Goal: Communication & Community: Answer question/provide support

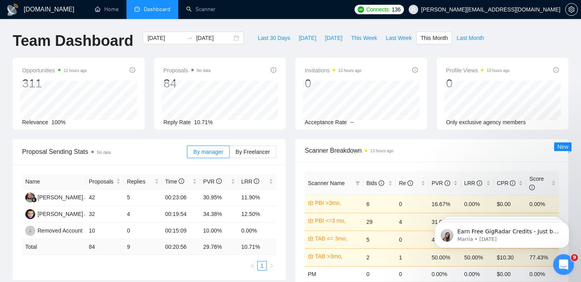
click at [561, 263] on icon "Open Intercom Messenger" at bounding box center [562, 263] width 13 height 13
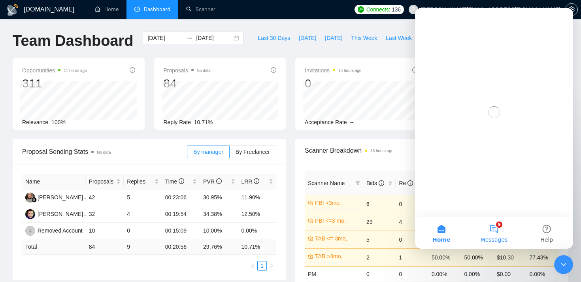
click at [489, 231] on button "9 Messages" at bounding box center [493, 233] width 53 height 32
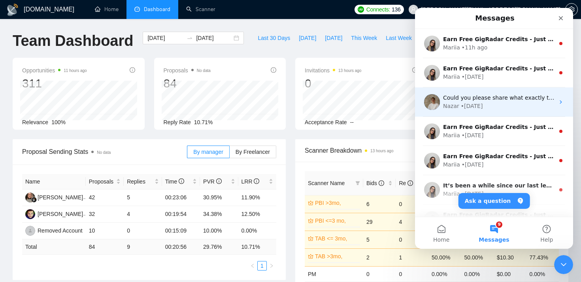
click at [508, 102] on div "Nazar • [DATE]" at bounding box center [498, 106] width 111 height 8
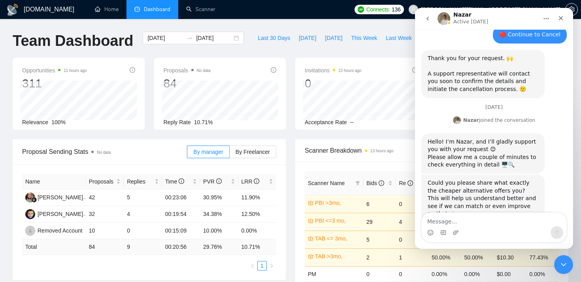
scroll to position [501, 0]
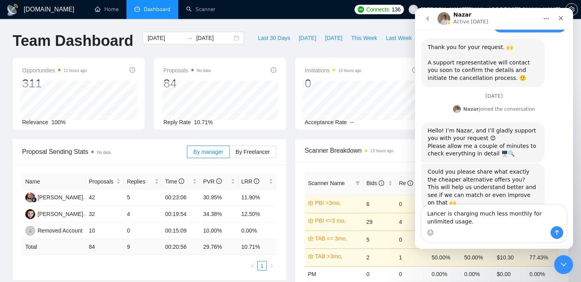
type textarea "Lancer is charging much less monthly for unlimited usage."
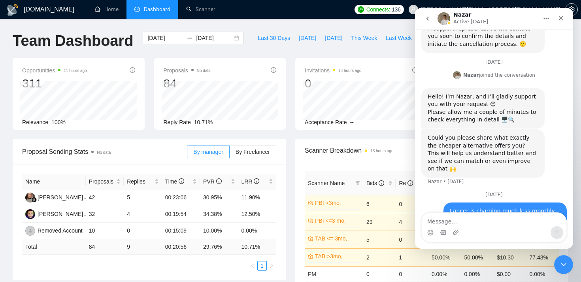
click at [427, 21] on icon "go back" at bounding box center [427, 18] width 6 height 6
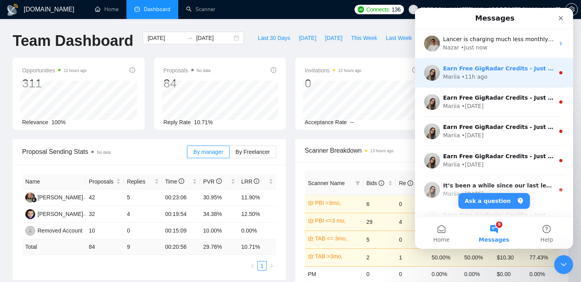
click at [495, 78] on div "Mariia • 11h ago" at bounding box center [498, 77] width 111 height 8
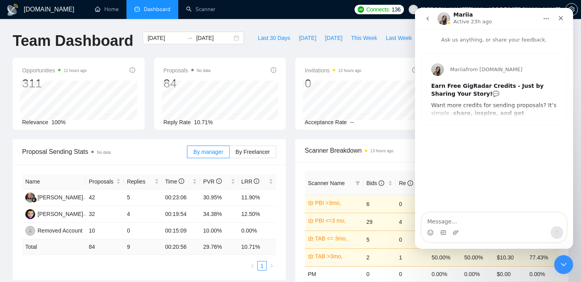
click at [425, 17] on icon "go back" at bounding box center [427, 18] width 6 height 6
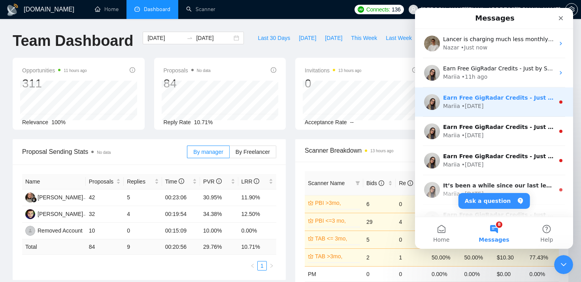
click at [496, 112] on div "Earn Free GigRadar Credits - Just by Sharing Your Story! 💬 Want more credits fo…" at bounding box center [494, 101] width 158 height 29
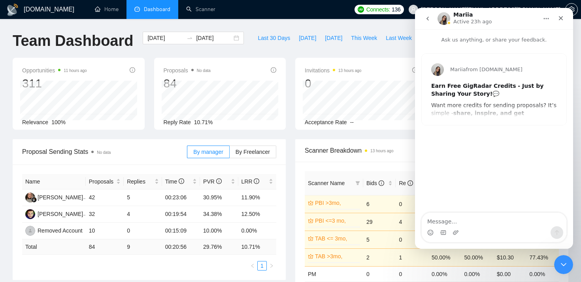
click at [428, 19] on icon "go back" at bounding box center [427, 18] width 6 height 6
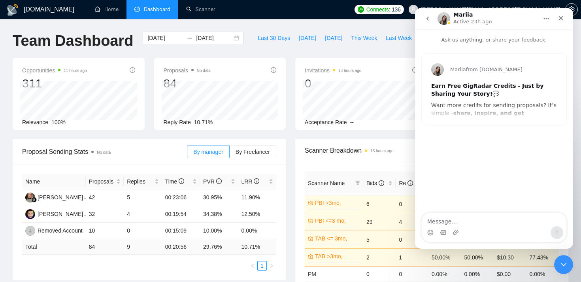
click at [423, 22] on button "go back" at bounding box center [427, 18] width 15 height 15
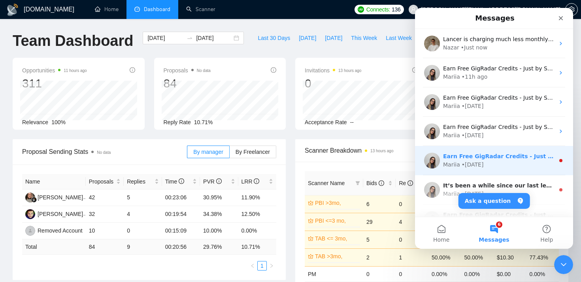
click at [511, 166] on div "Mariia • [DATE]" at bounding box center [498, 164] width 111 height 8
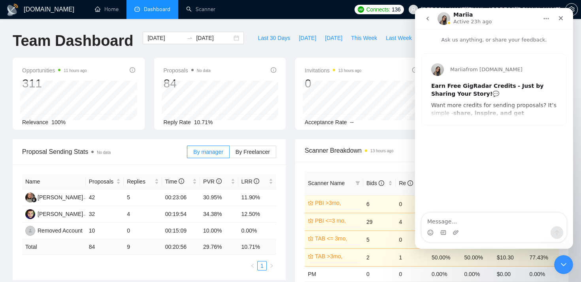
click at [427, 16] on icon "go back" at bounding box center [427, 18] width 6 height 6
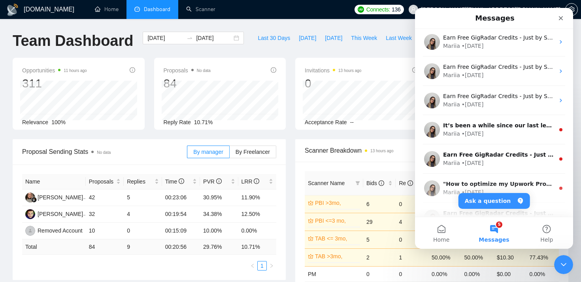
scroll to position [61, 0]
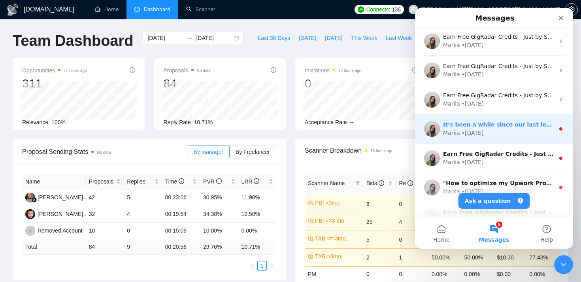
click at [478, 128] on div "​It’s been a while since our last lesson, so let’s kick things off again [DATE]…" at bounding box center [498, 124] width 111 height 8
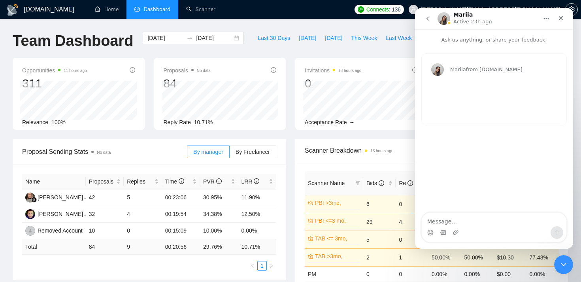
click at [427, 21] on icon "go back" at bounding box center [427, 18] width 6 height 6
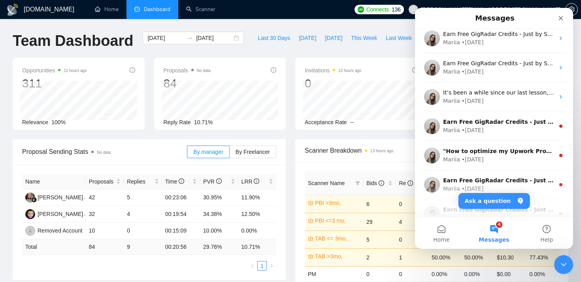
scroll to position [136, 0]
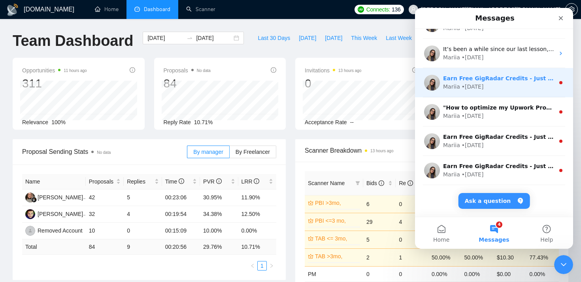
click at [509, 91] on div "Earn Free GigRadar Credits - Just by Sharing Your Story! 💬 Want more credits fo…" at bounding box center [494, 82] width 158 height 29
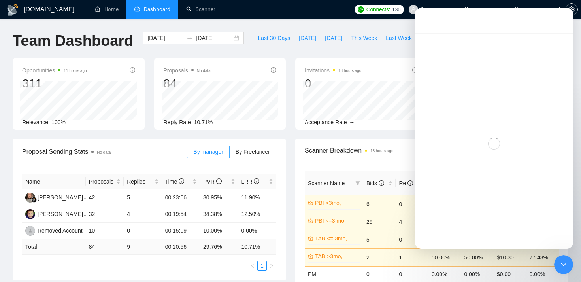
scroll to position [104, 0]
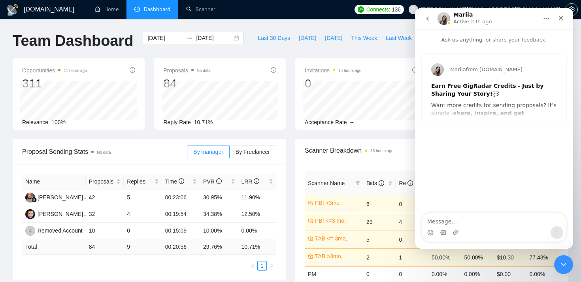
click at [424, 15] on icon "go back" at bounding box center [427, 18] width 6 height 6
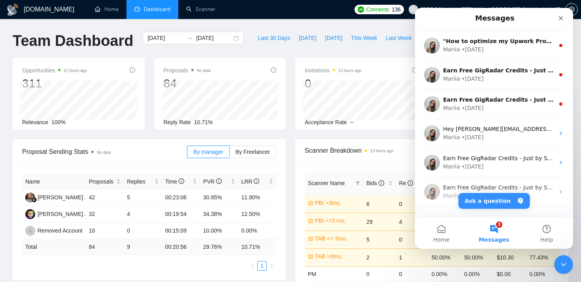
scroll to position [193, 0]
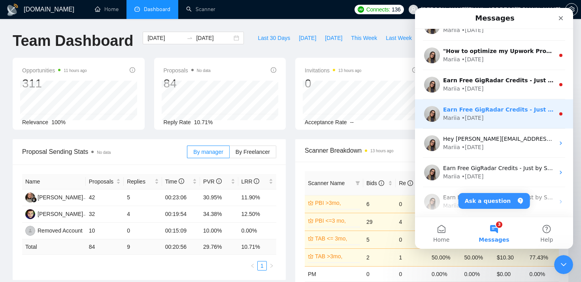
click at [512, 123] on div "Earn Free GigRadar Credits - Just by Sharing Your Story! 💬 Want more credits fo…" at bounding box center [494, 113] width 158 height 29
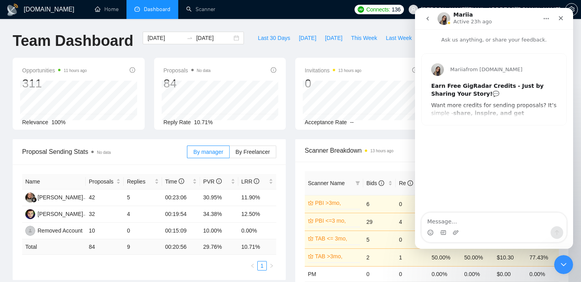
click at [430, 20] on icon "go back" at bounding box center [427, 18] width 6 height 6
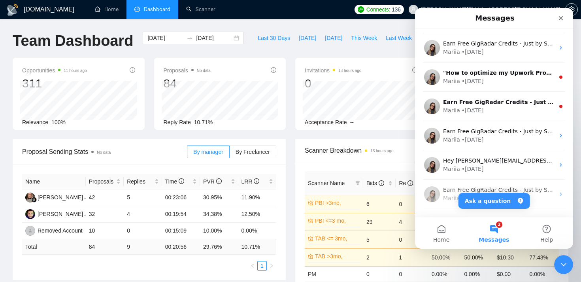
scroll to position [171, 0]
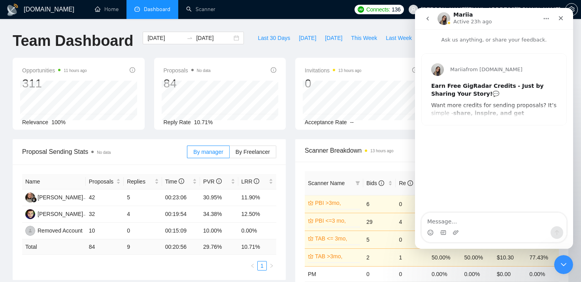
click at [431, 23] on button "go back" at bounding box center [427, 18] width 15 height 15
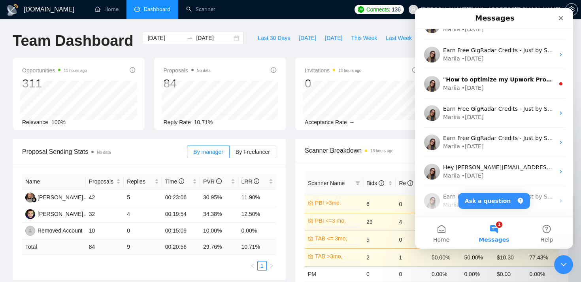
scroll to position [166, 0]
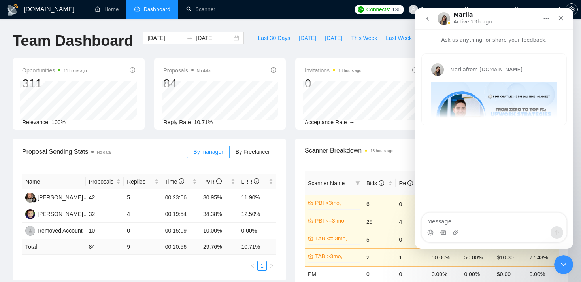
click at [432, 23] on button "go back" at bounding box center [427, 18] width 15 height 15
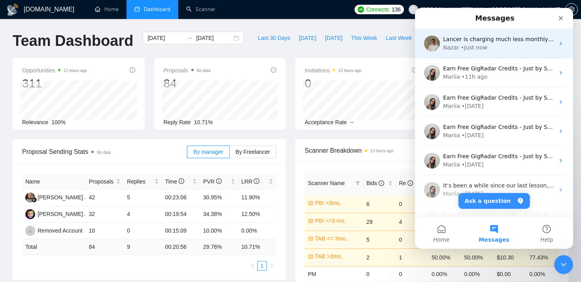
click at [518, 45] on div "Nazar • Just now" at bounding box center [498, 47] width 111 height 8
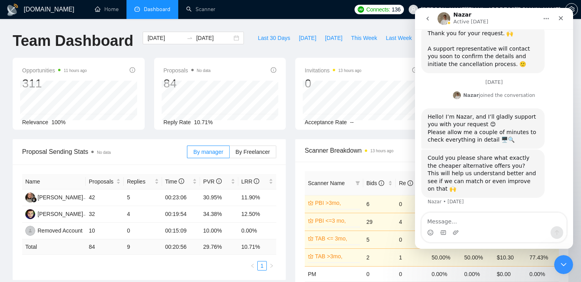
scroll to position [543, 0]
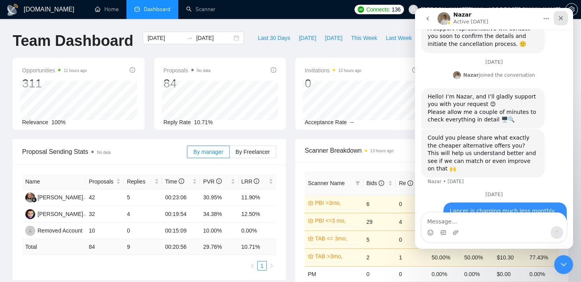
click at [559, 13] on div "Close" at bounding box center [560, 18] width 14 height 14
